Goal: Task Accomplishment & Management: Use online tool/utility

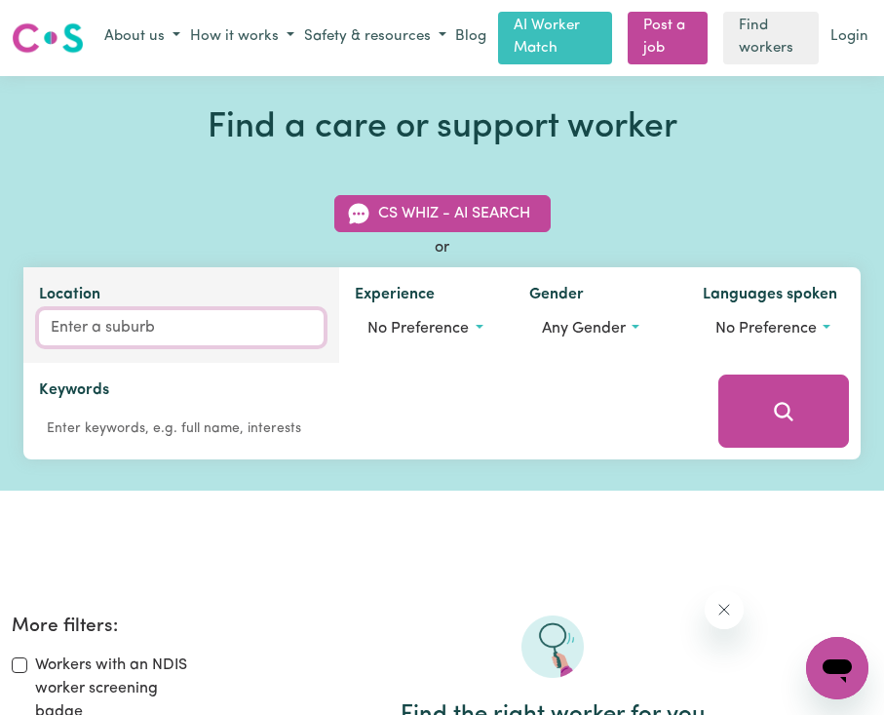
click at [118, 327] on input "Location" at bounding box center [181, 327] width 285 height 35
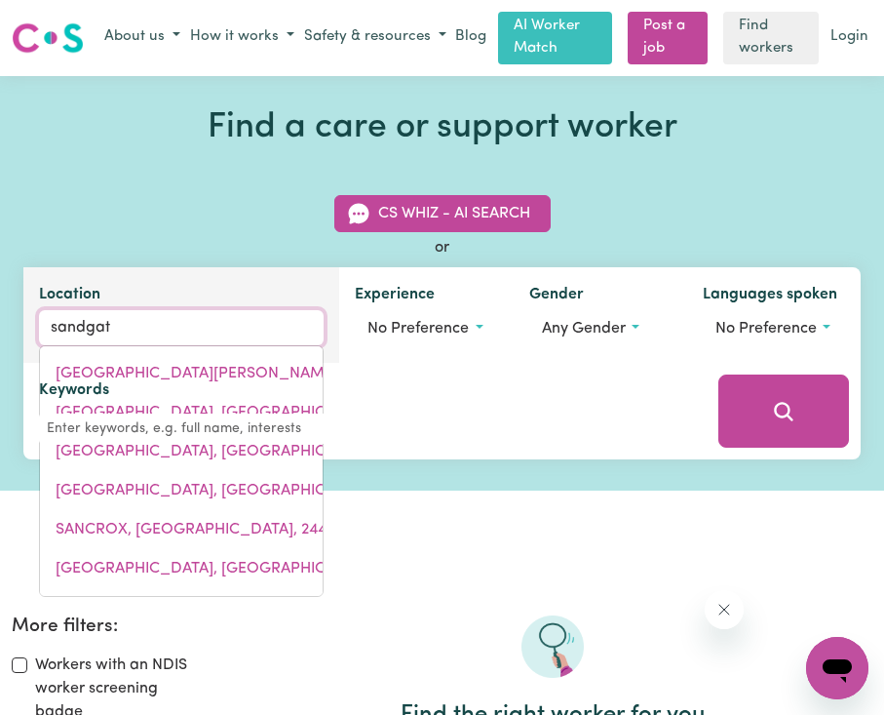
type input "sandgate"
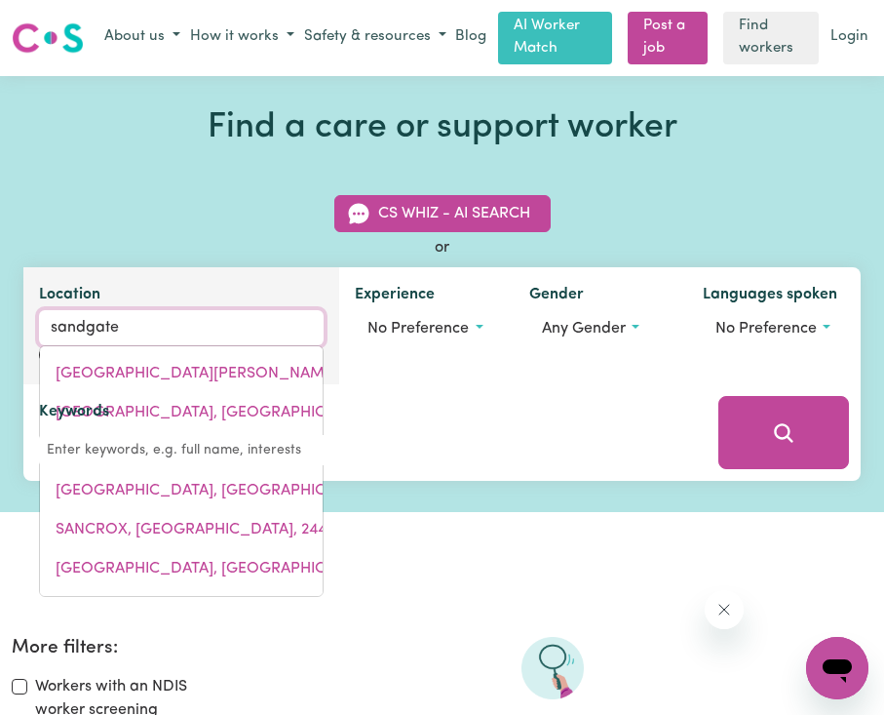
type input "sandgate, [GEOGRAPHIC_DATA], 2304"
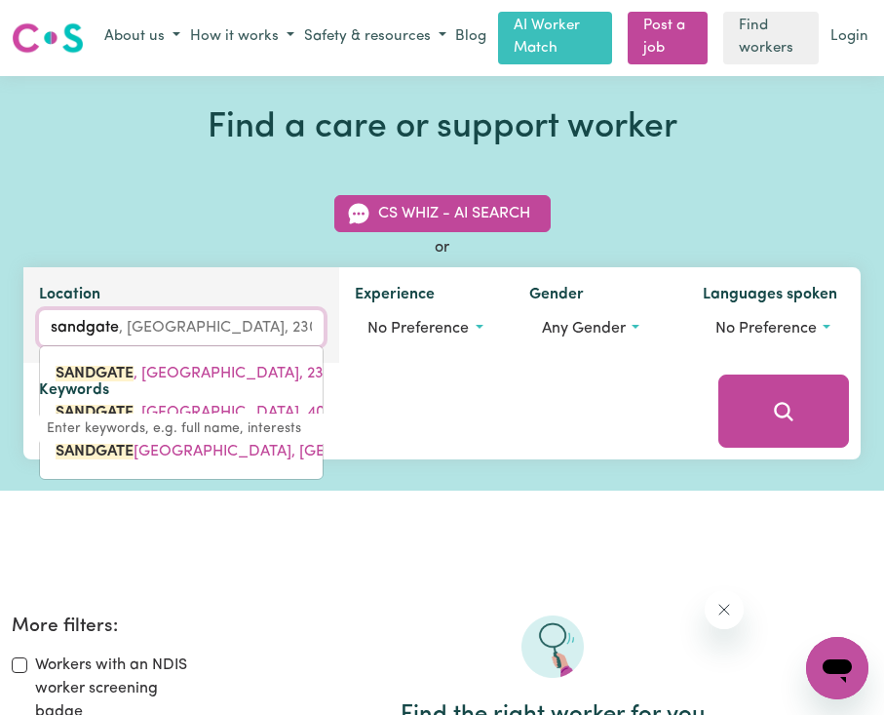
type input "sandgate"
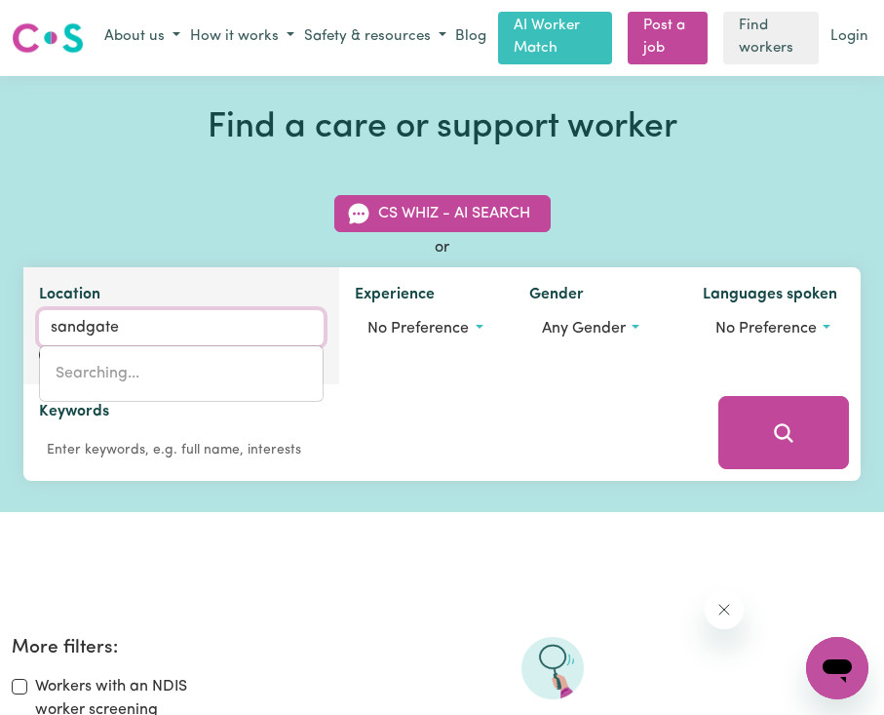
type input "sandgate"
type input "sandgate, [GEOGRAPHIC_DATA], 2304"
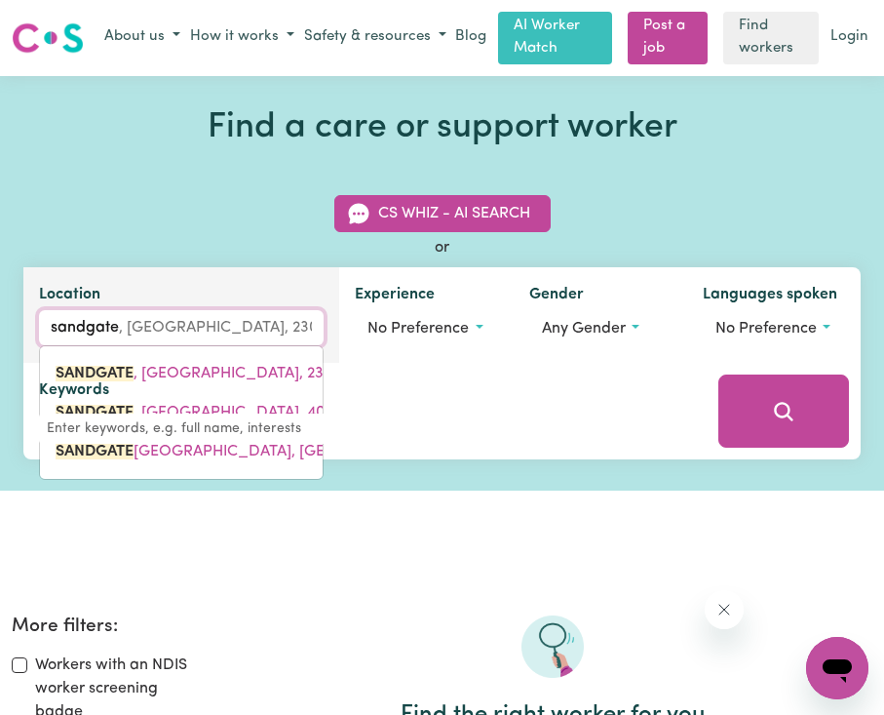
type input "sandgate="
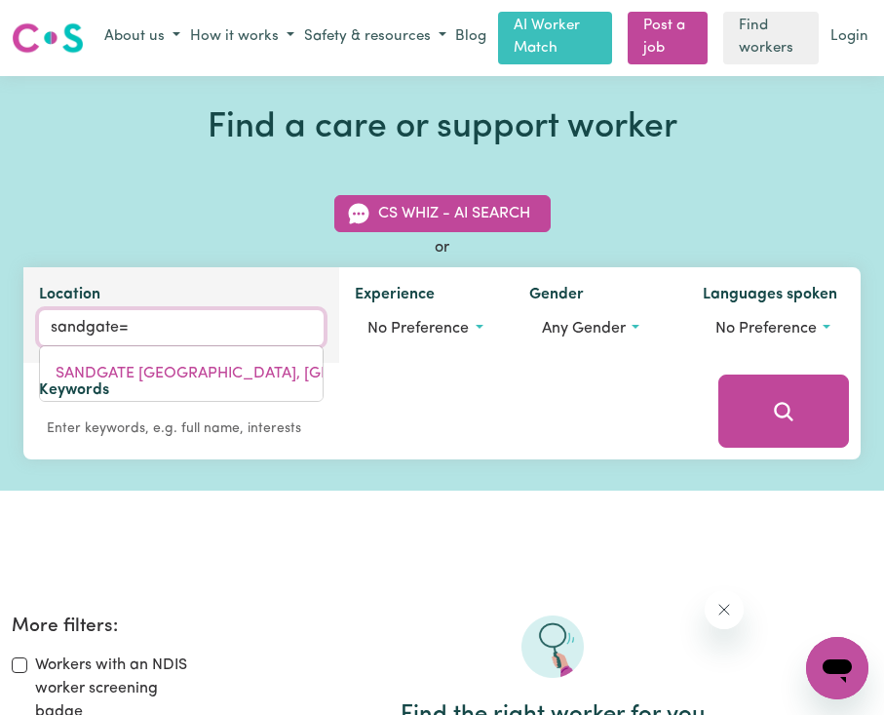
type input "sandgate"
type input "sandgate [GEOGRAPHIC_DATA], [GEOGRAPHIC_DATA], 4017"
type input "sandgat"
type input "sandgatE DC, [GEOGRAPHIC_DATA], 4017"
type input "sandga"
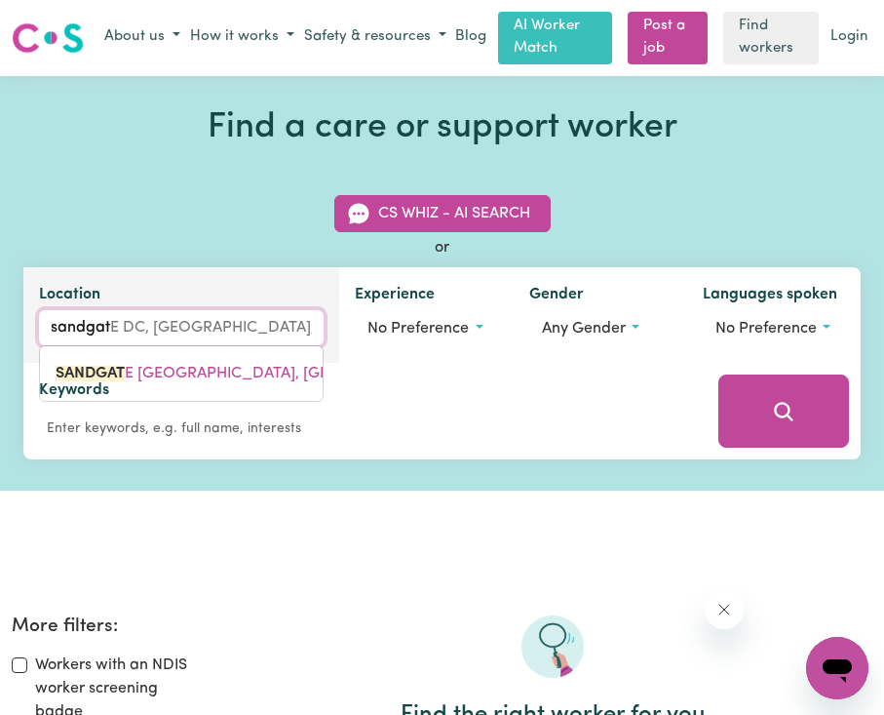
type input "sandgaTE DC, [GEOGRAPHIC_DATA], 4017"
type input "sandg"
type input "sandgATE [GEOGRAPHIC_DATA], [GEOGRAPHIC_DATA], 4017"
type input "sand"
type input "sandGATE [GEOGRAPHIC_DATA], [GEOGRAPHIC_DATA], 4017"
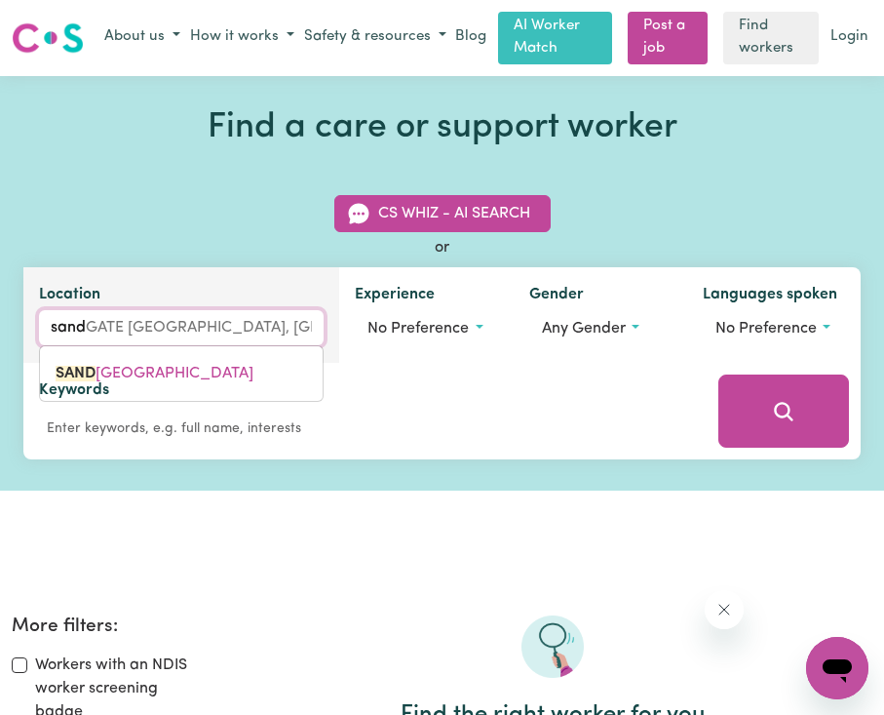
type input "san"
type input "san [PERSON_NAME], [GEOGRAPHIC_DATA], 2650"
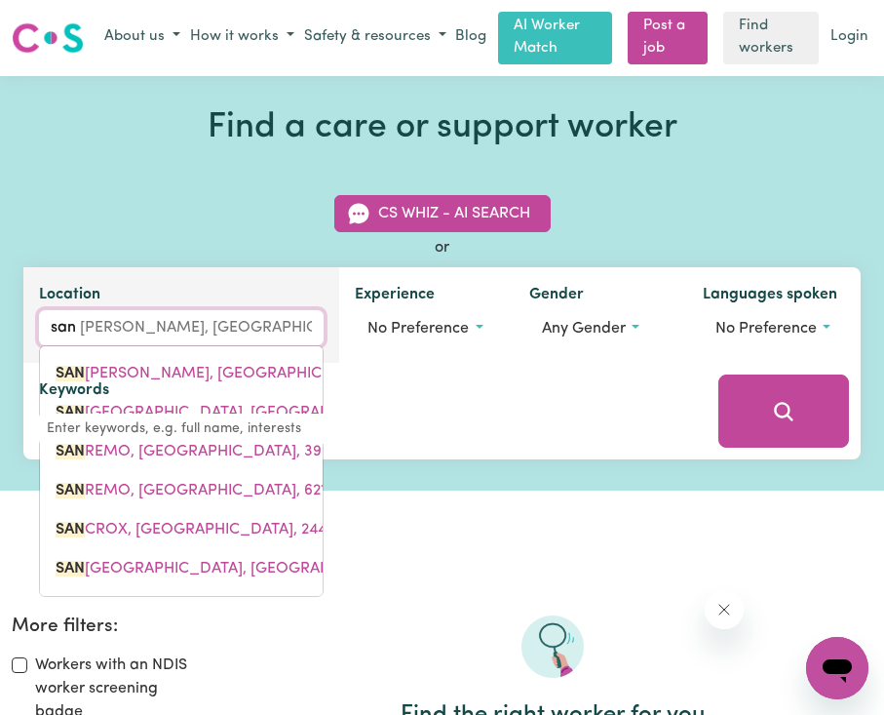
type input "sa"
type input "s"
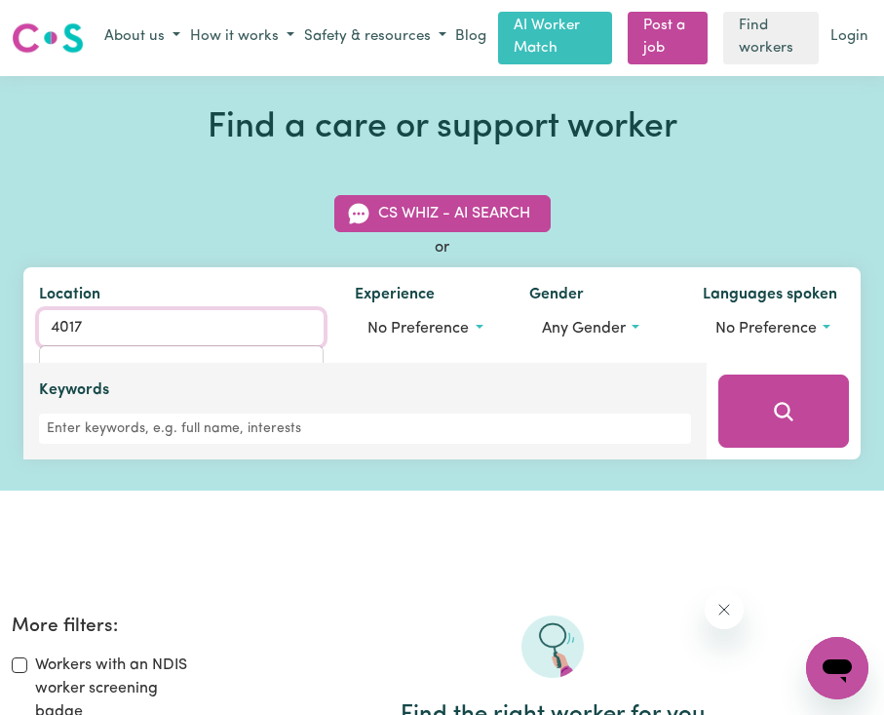
type input "4017"
click at [341, 403] on div "Keywords" at bounding box center [365, 410] width 652 height 65
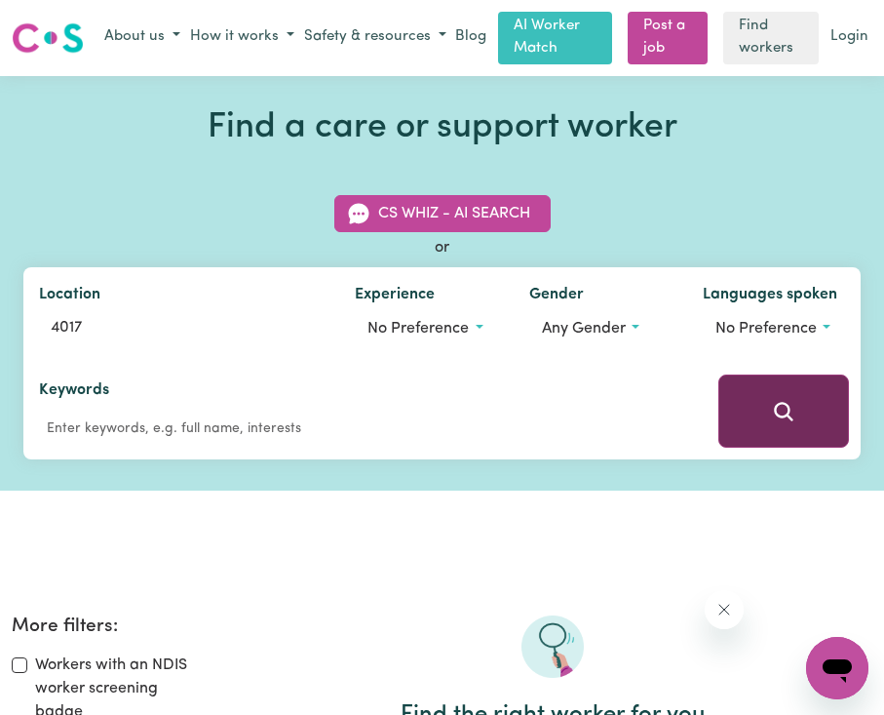
click at [792, 420] on icon "Search" at bounding box center [783, 411] width 19 height 19
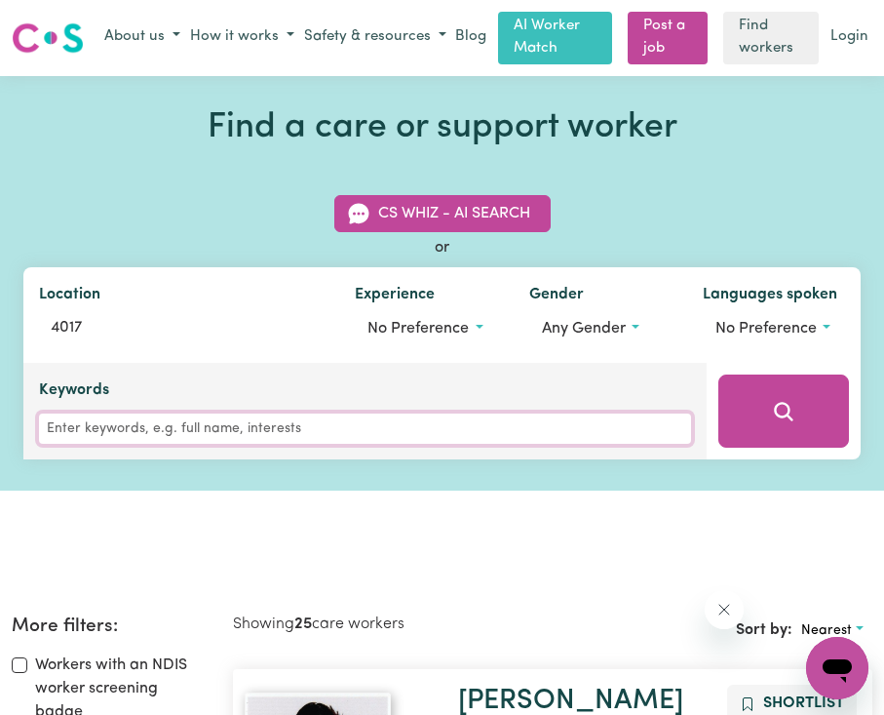
click at [133, 429] on input "Keywords" at bounding box center [365, 428] width 652 height 30
type input "house cleaning and laundry"
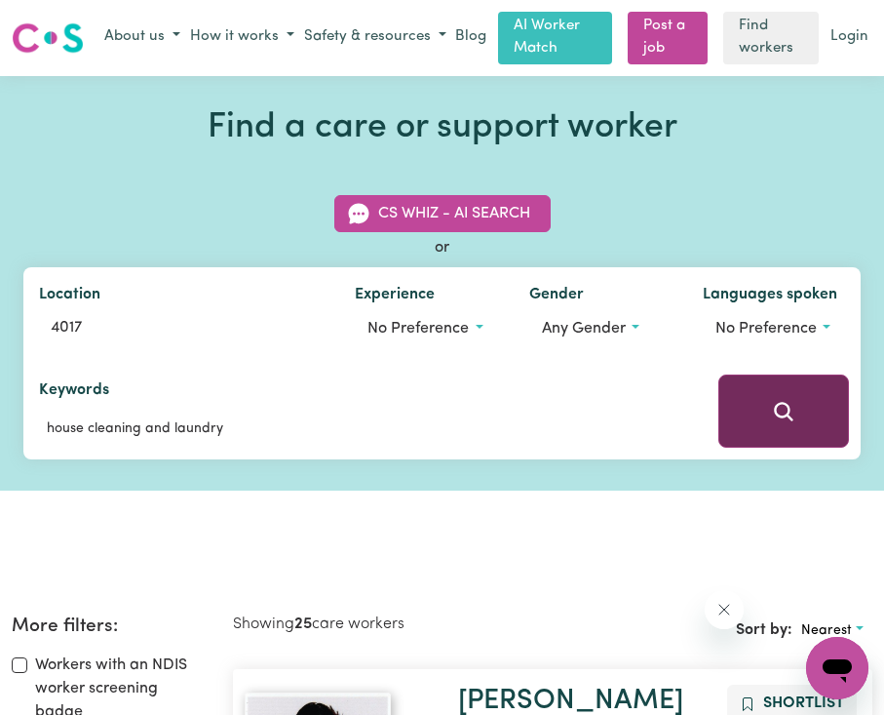
click at [782, 396] on button "Search" at bounding box center [784, 410] width 131 height 73
